Goal: Use online tool/utility: Utilize a website feature to perform a specific function

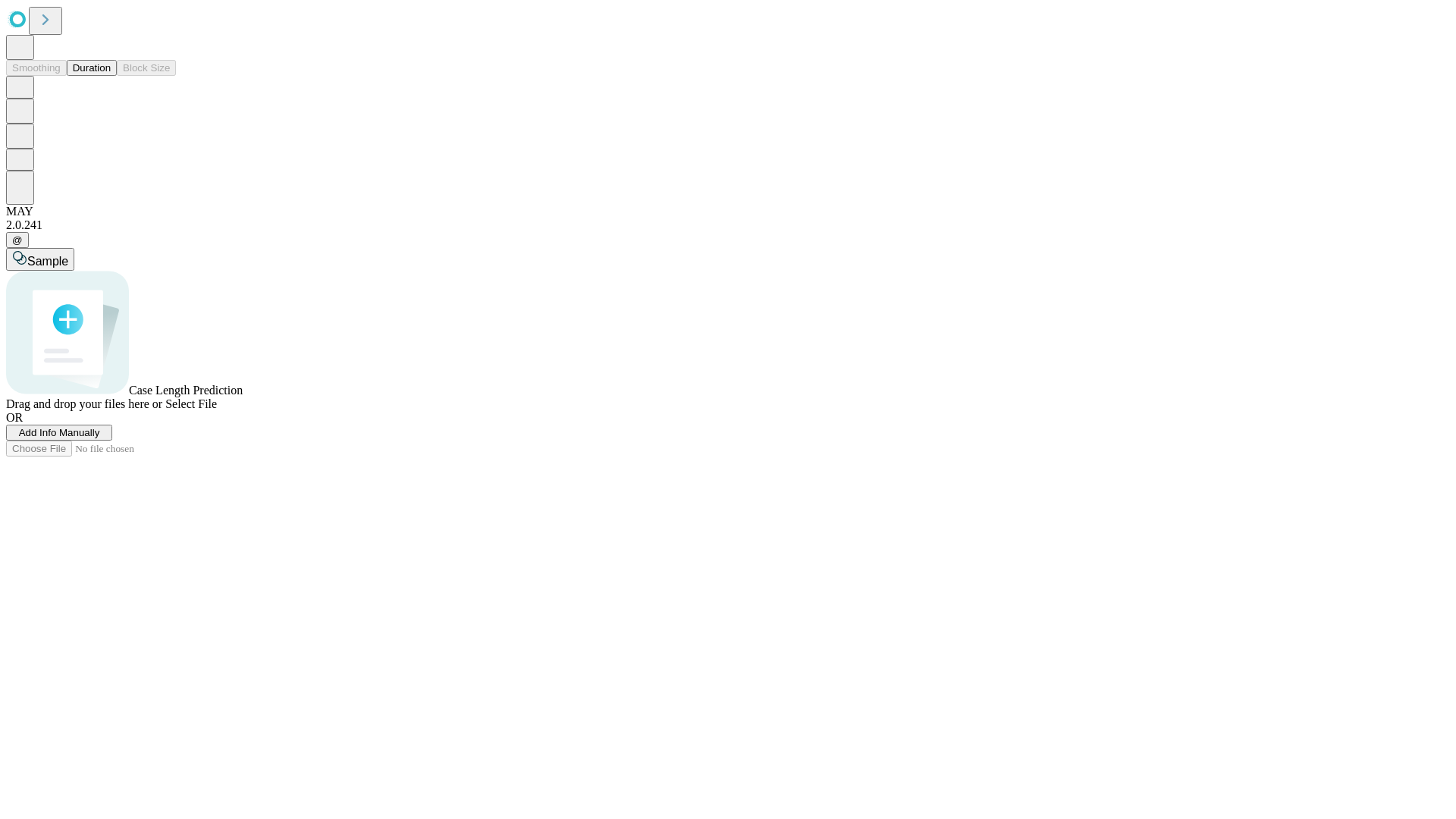
click at [110, 76] on button "Duration" at bounding box center [92, 68] width 50 height 16
click at [68, 255] on span "Sample" at bounding box center [48, 261] width 41 height 13
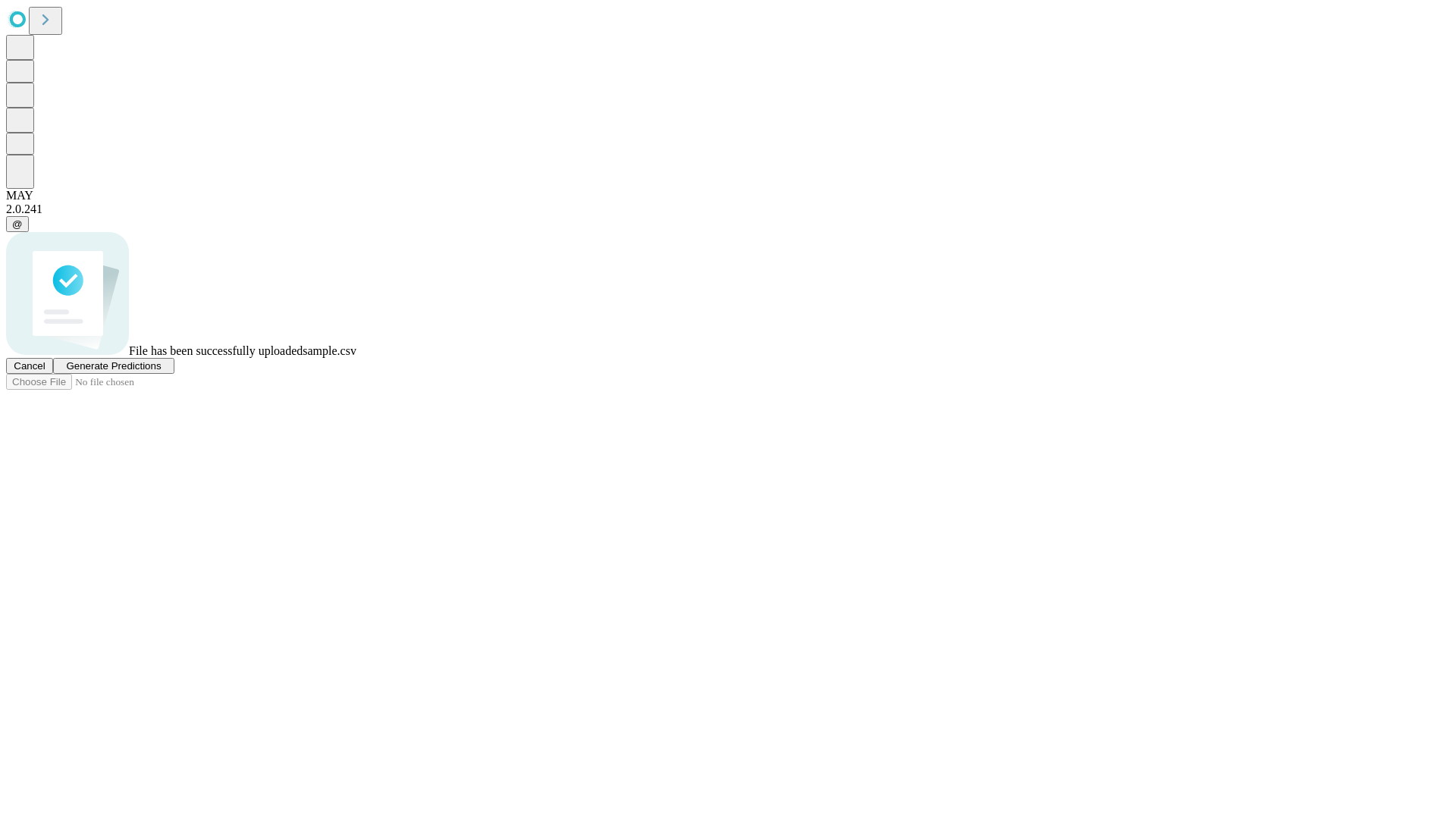
click at [161, 371] on span "Generate Predictions" at bounding box center [113, 365] width 95 height 11
